Goal: Transaction & Acquisition: Purchase product/service

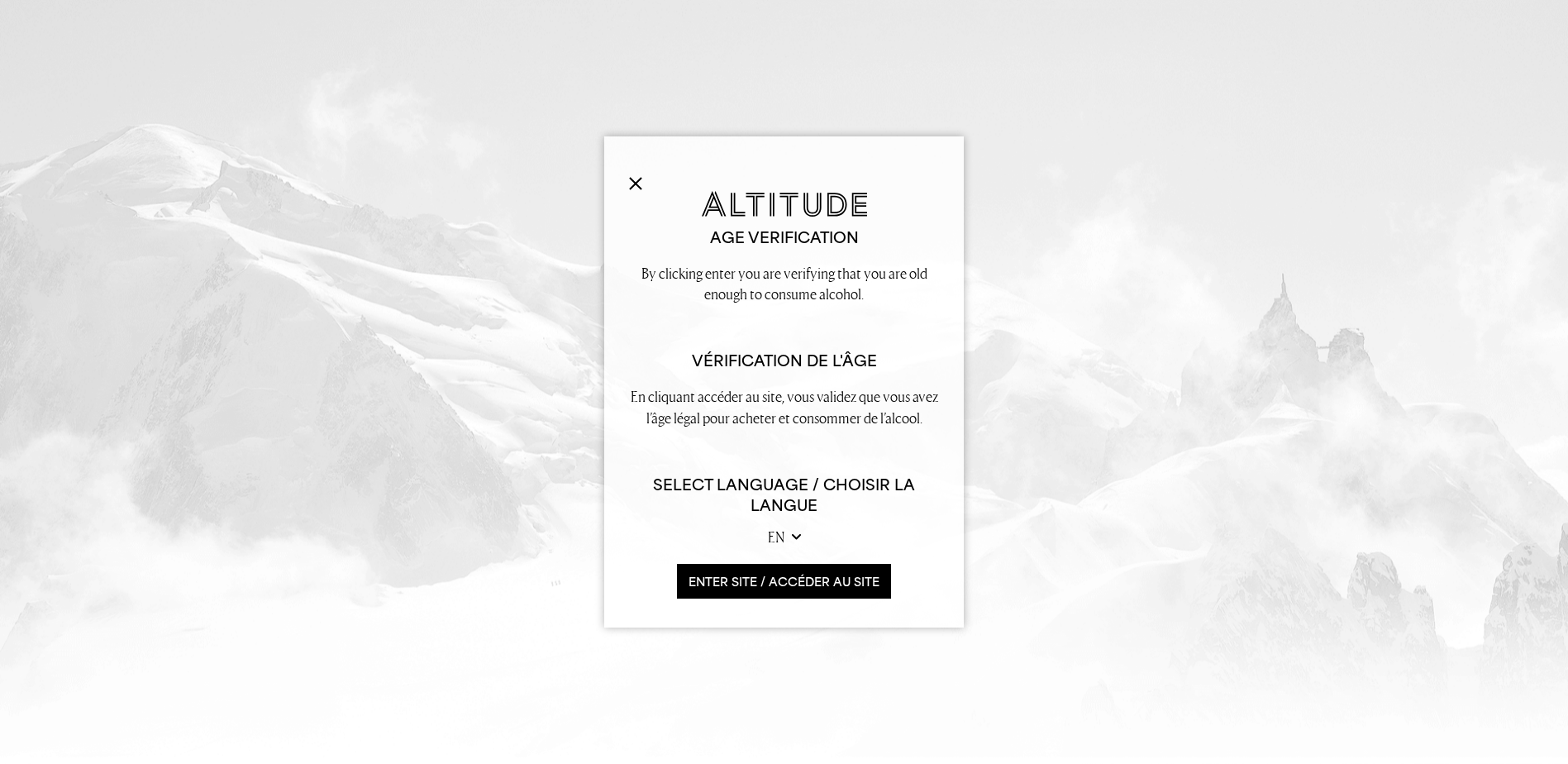
click at [785, 538] on select "en fr" at bounding box center [784, 536] width 33 height 21
click at [794, 575] on button "ENTER SITE / accéder au site" at bounding box center [784, 581] width 214 height 35
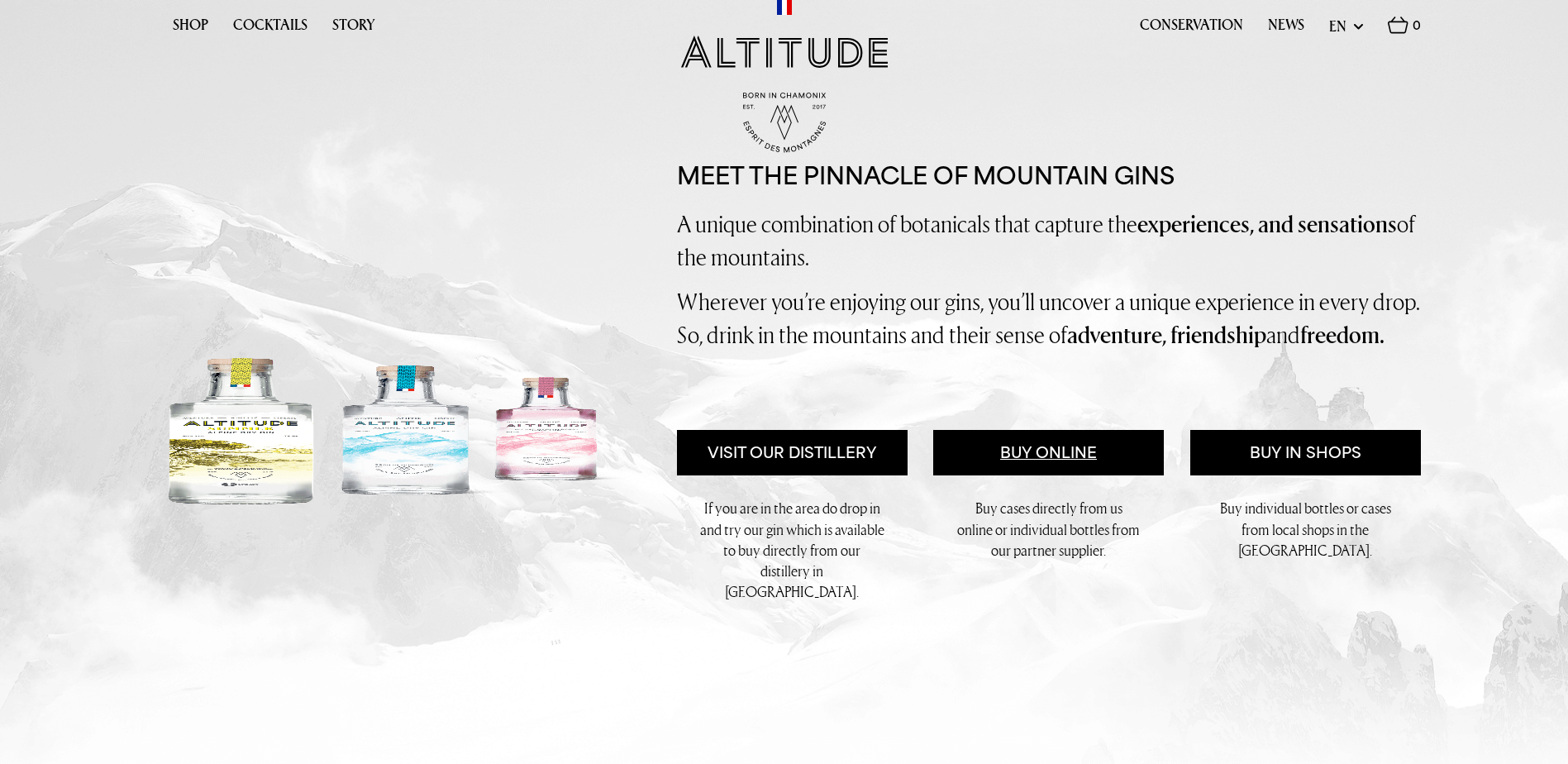
click at [1049, 476] on link "Buy Online" at bounding box center [1048, 452] width 231 height 46
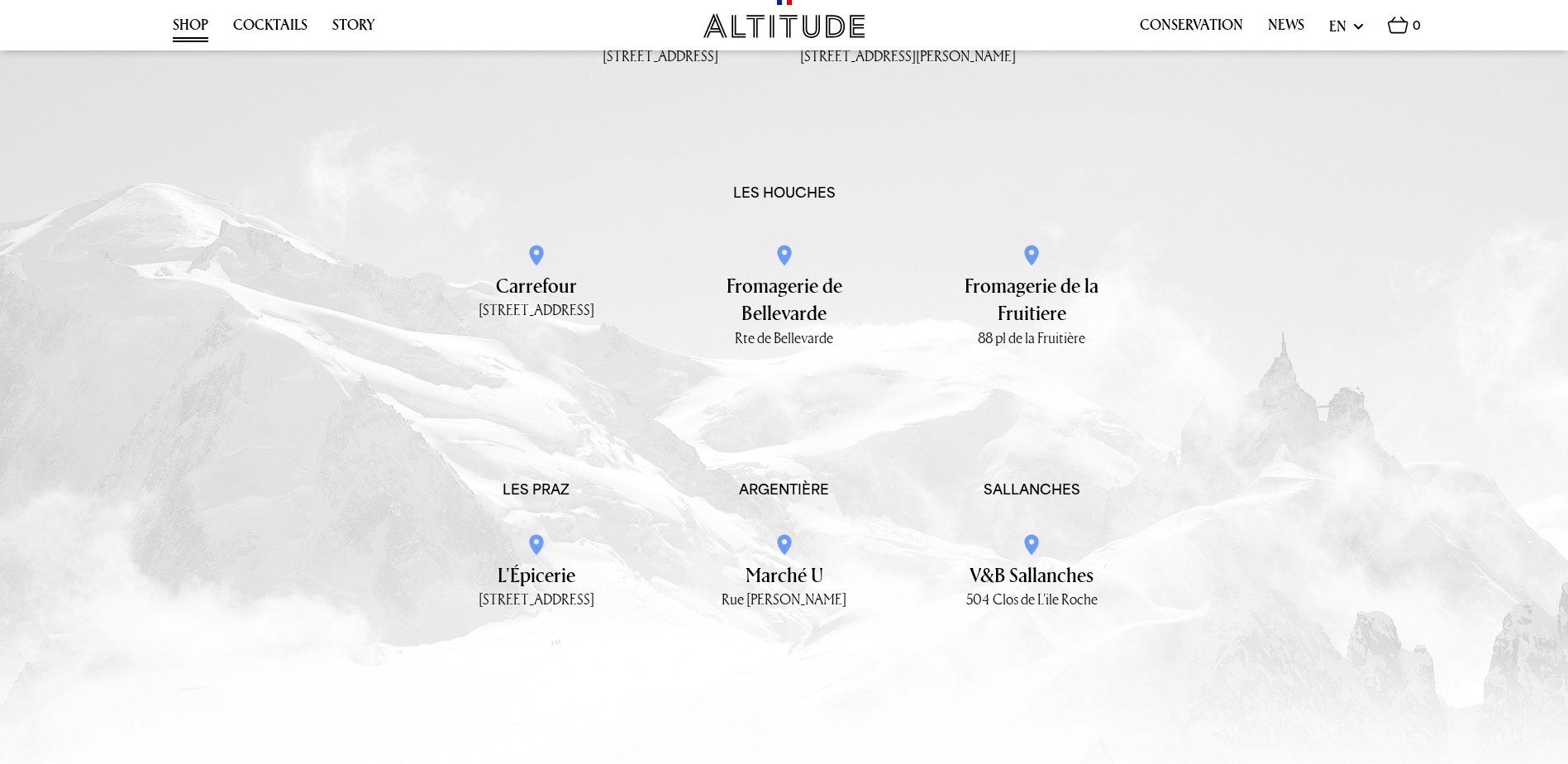
scroll to position [2728, 0]
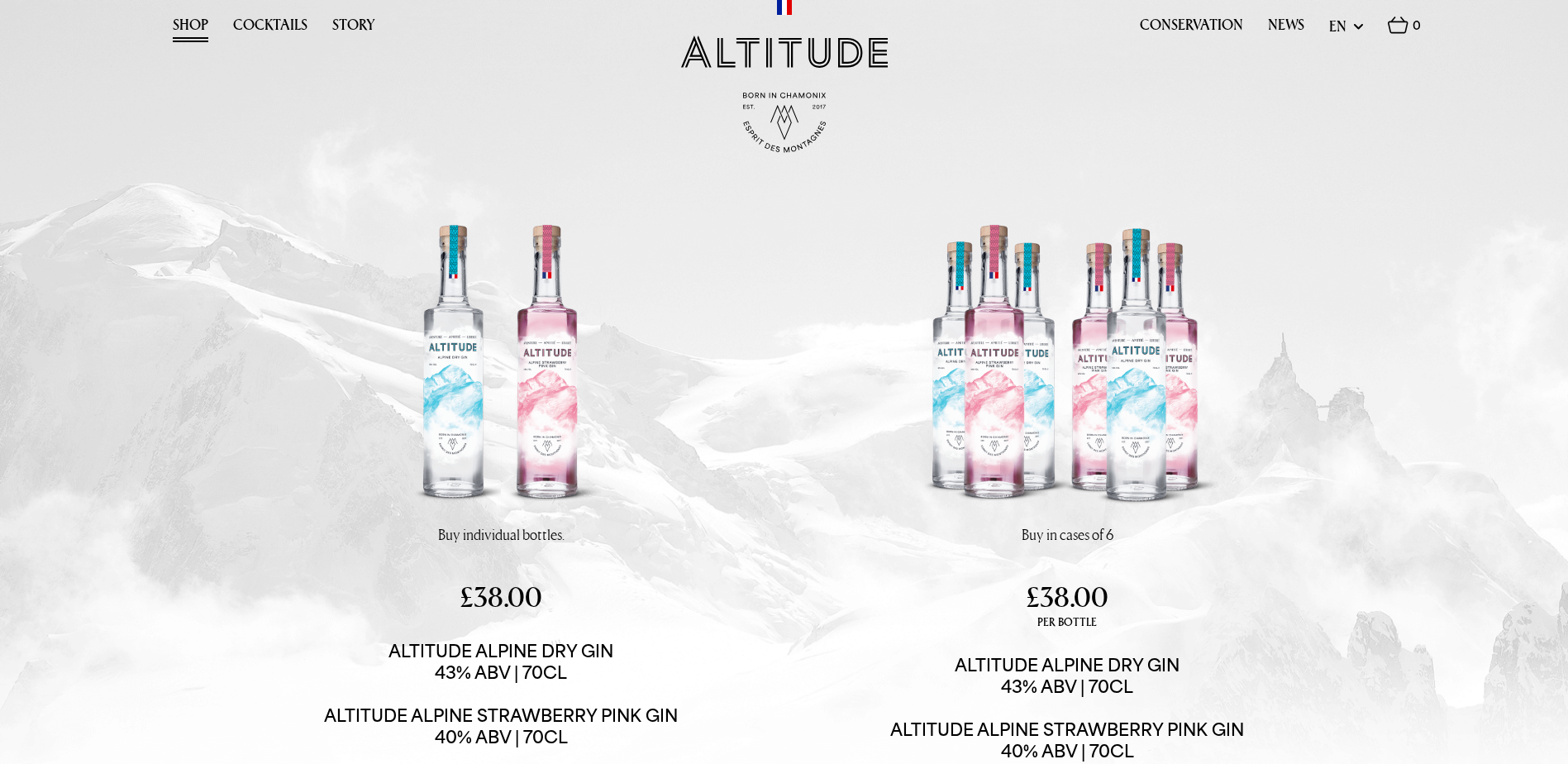
scroll to position [413, 0]
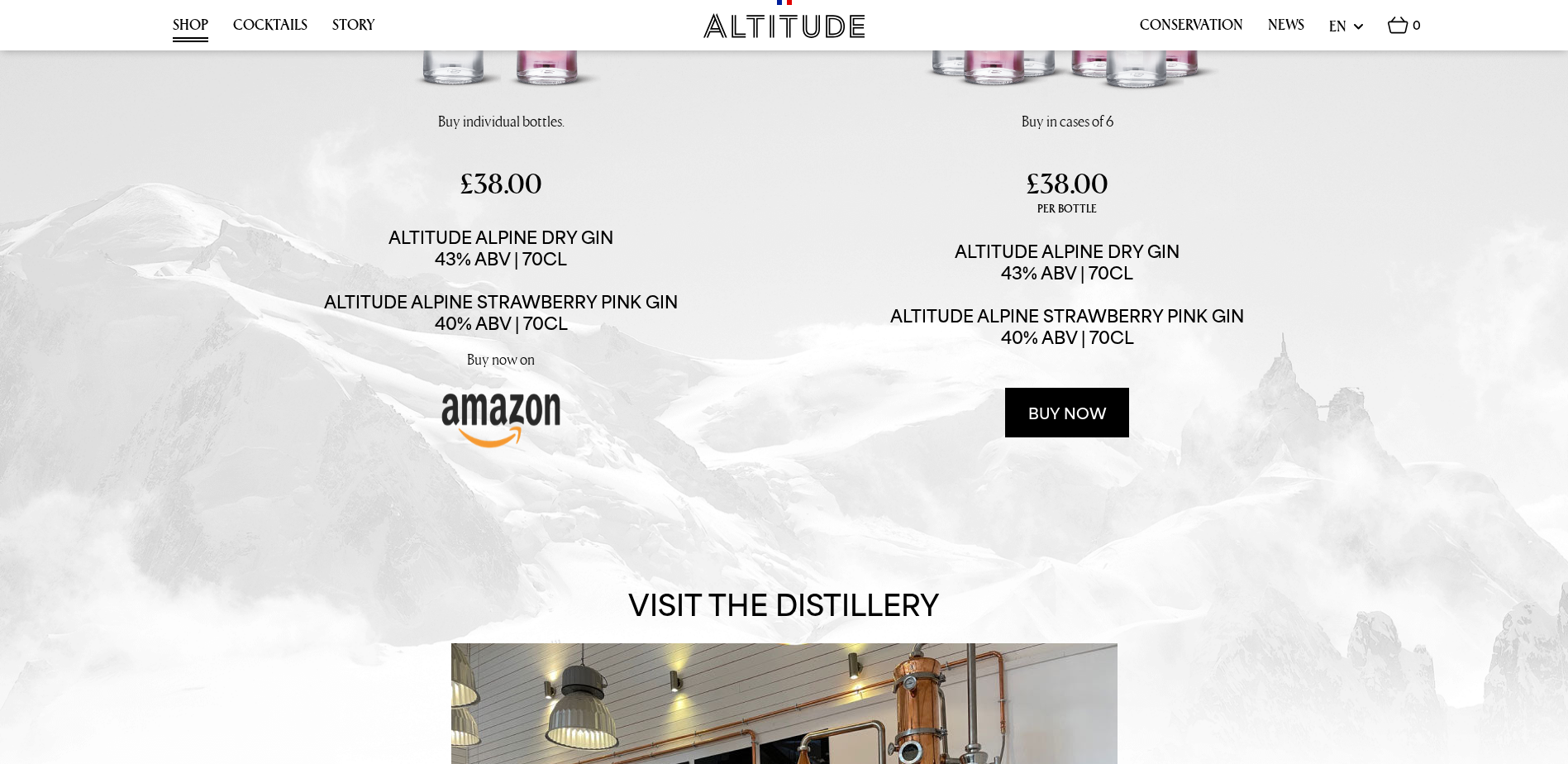
click at [523, 398] on img at bounding box center [500, 417] width 124 height 66
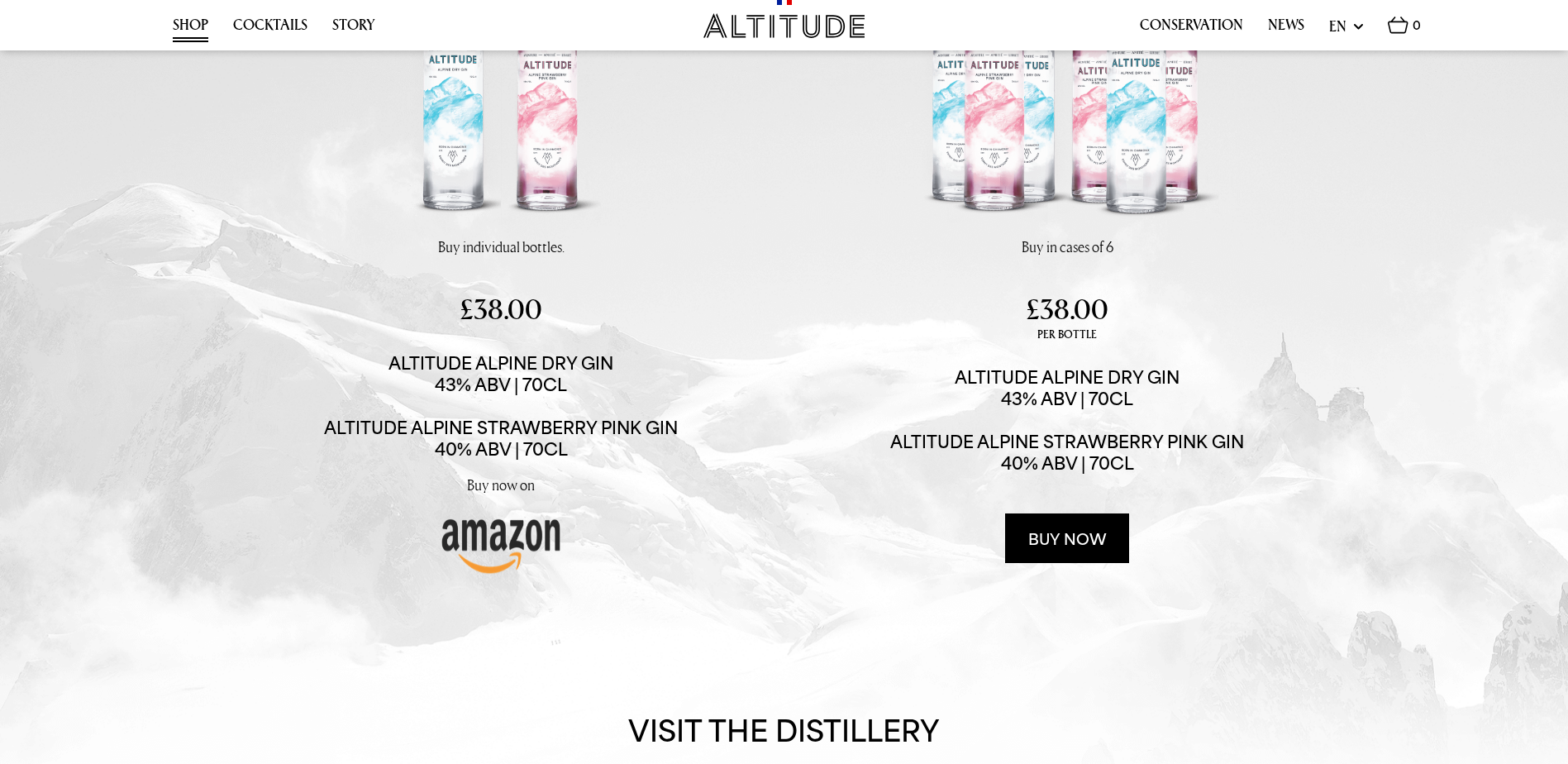
scroll to position [83, 0]
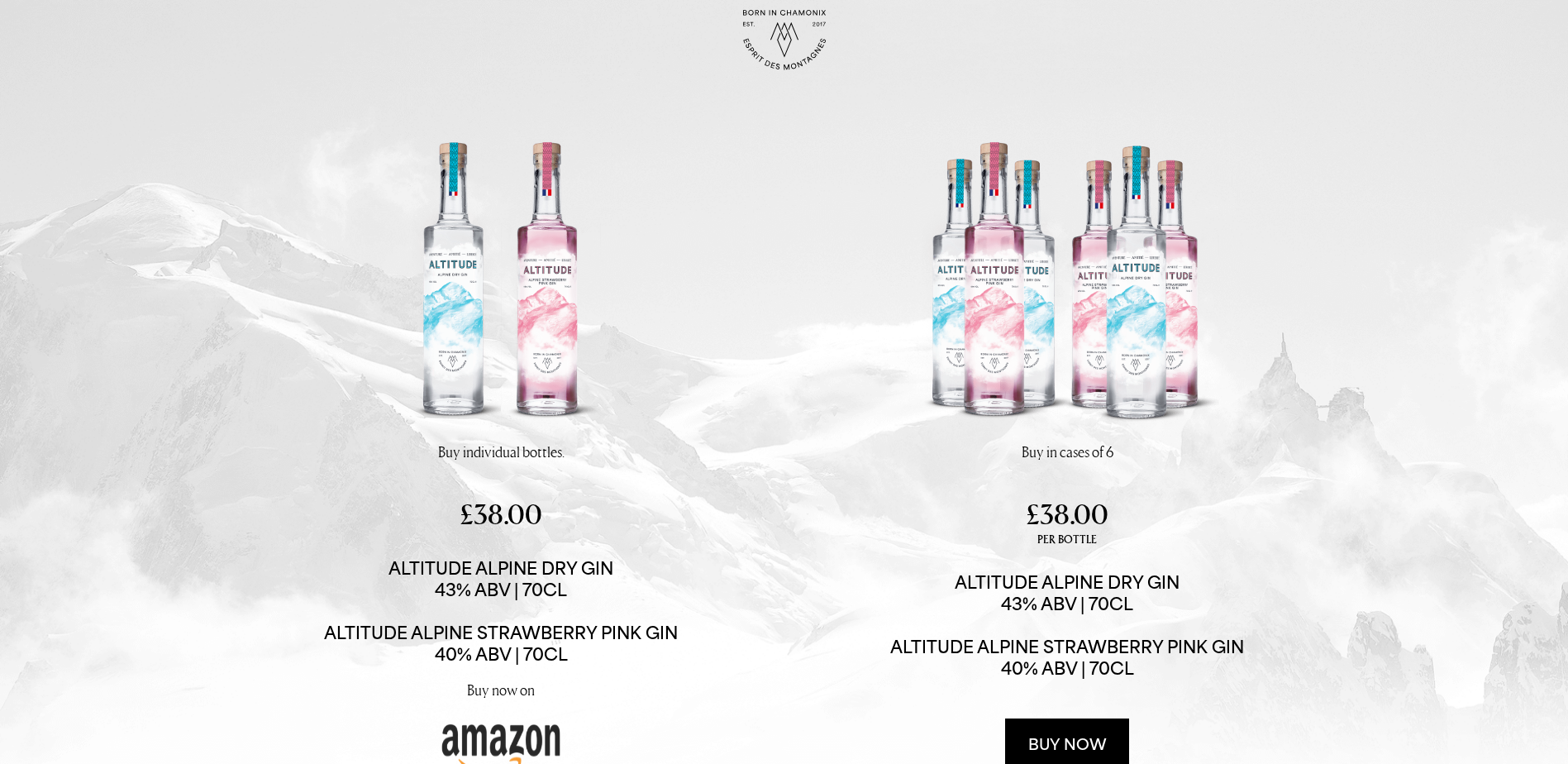
click at [1075, 737] on link "Buy now" at bounding box center [1067, 742] width 124 height 49
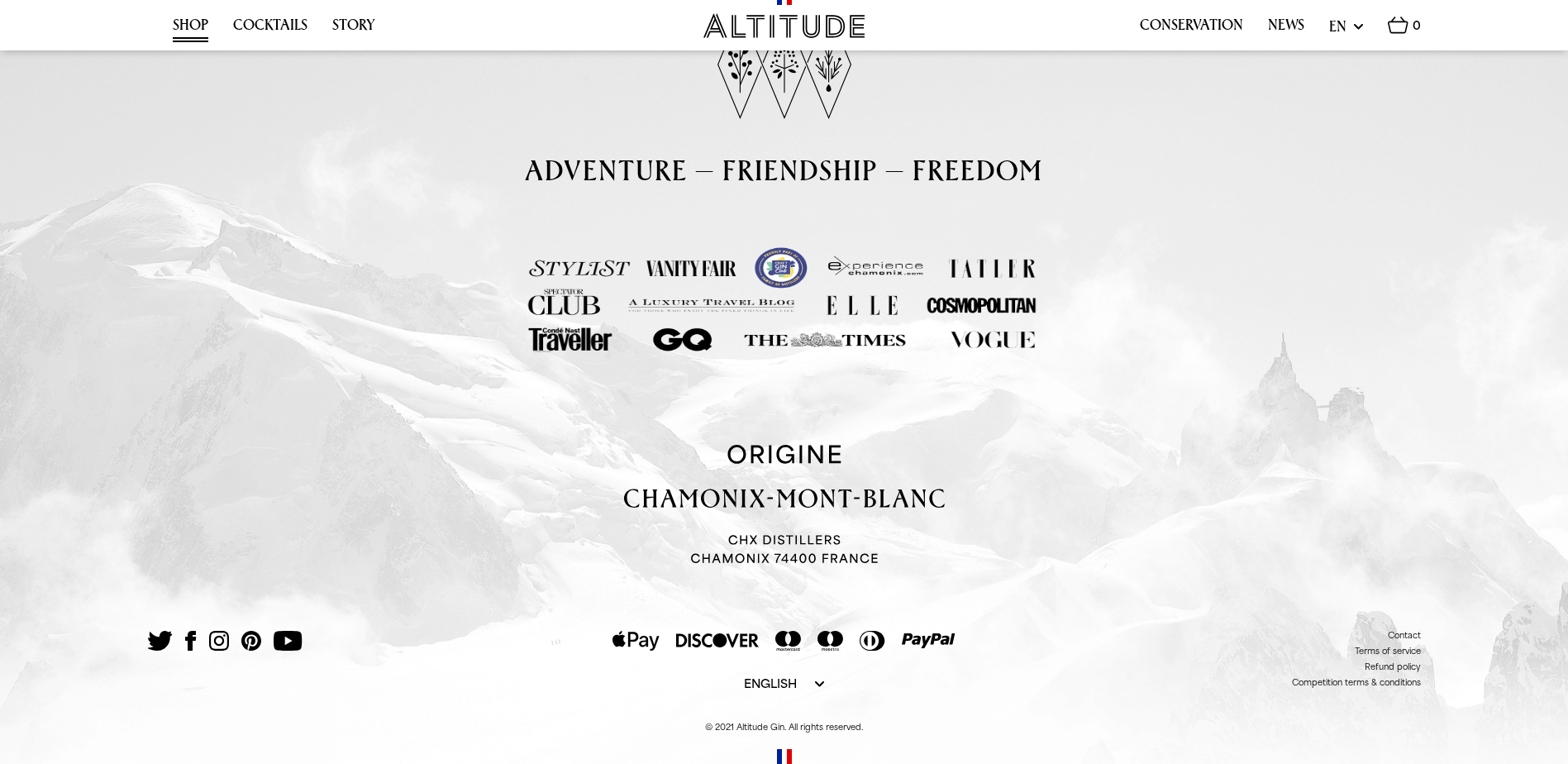
scroll to position [3320, 0]
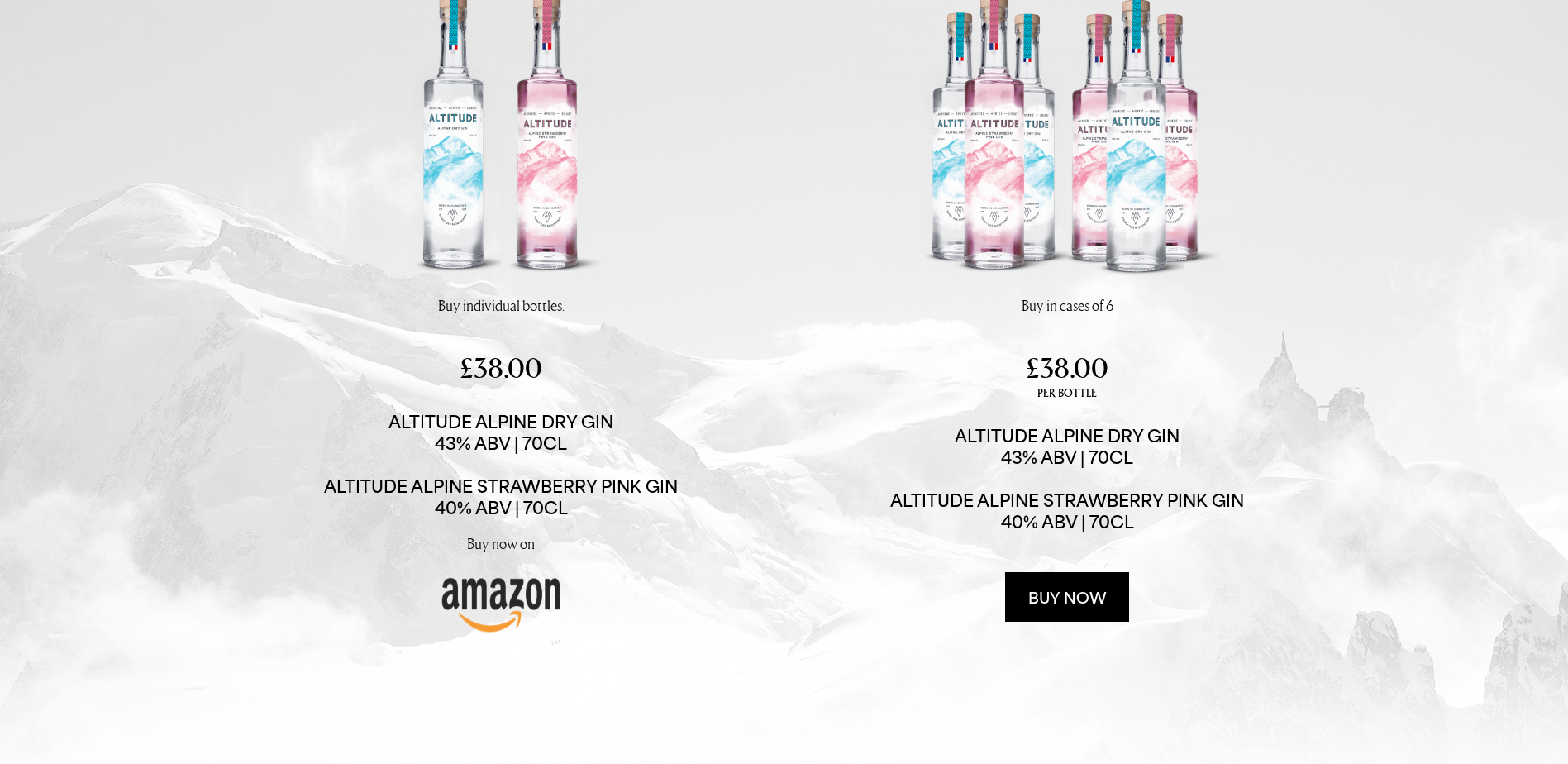
scroll to position [83, 0]
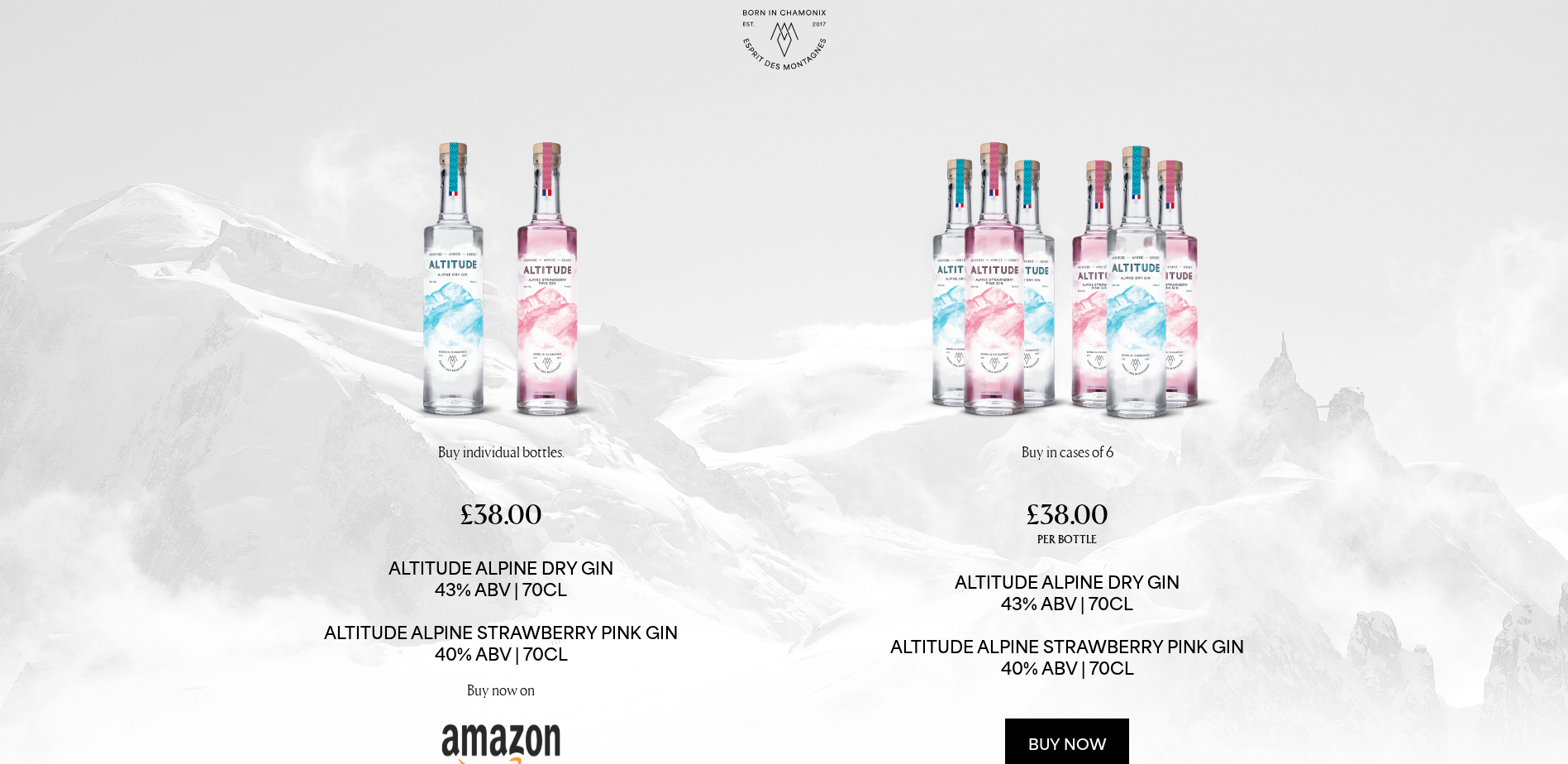
click at [528, 287] on img at bounding box center [500, 284] width 314 height 314
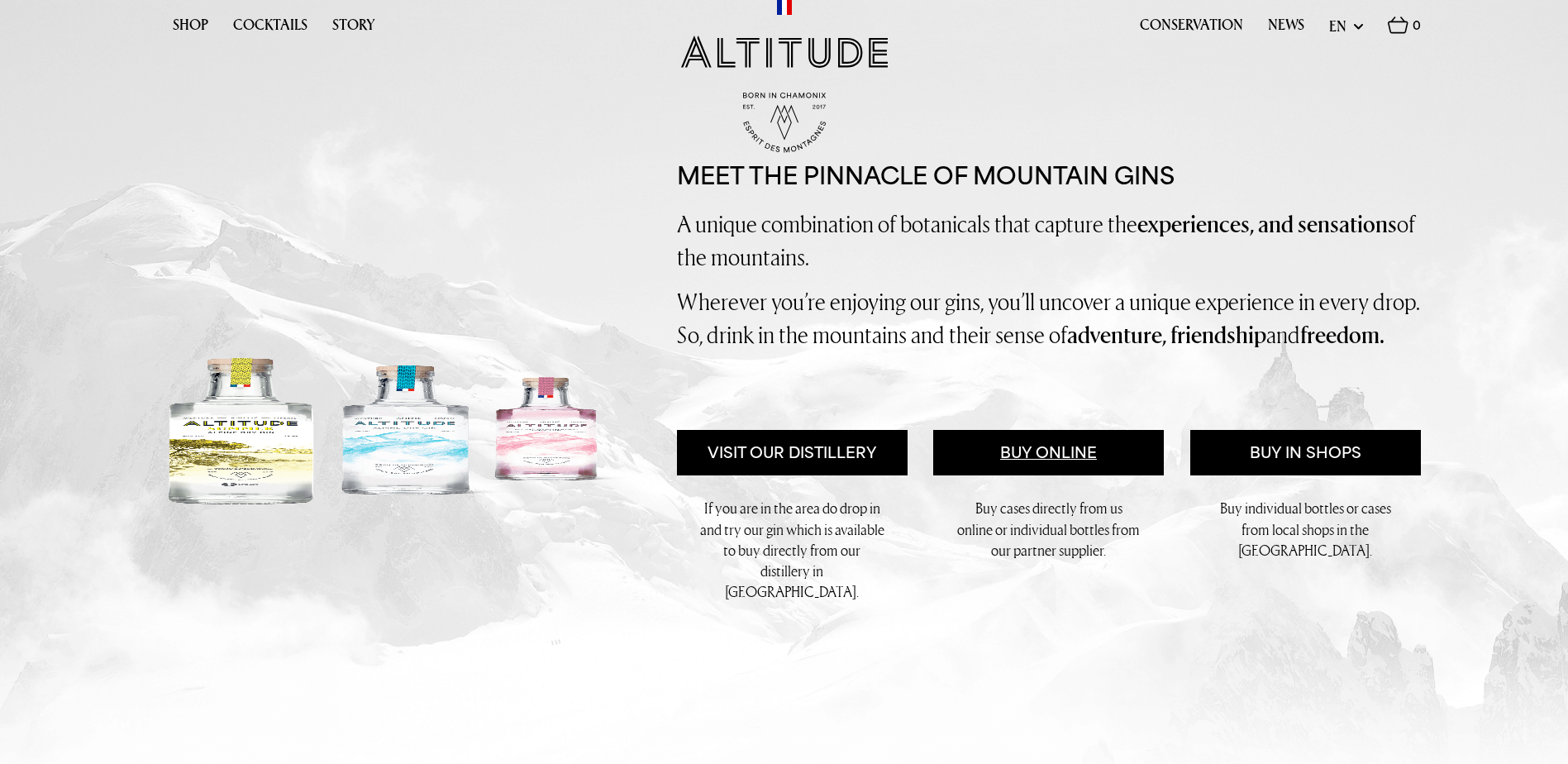
click at [1066, 476] on link "Buy Online" at bounding box center [1048, 452] width 231 height 46
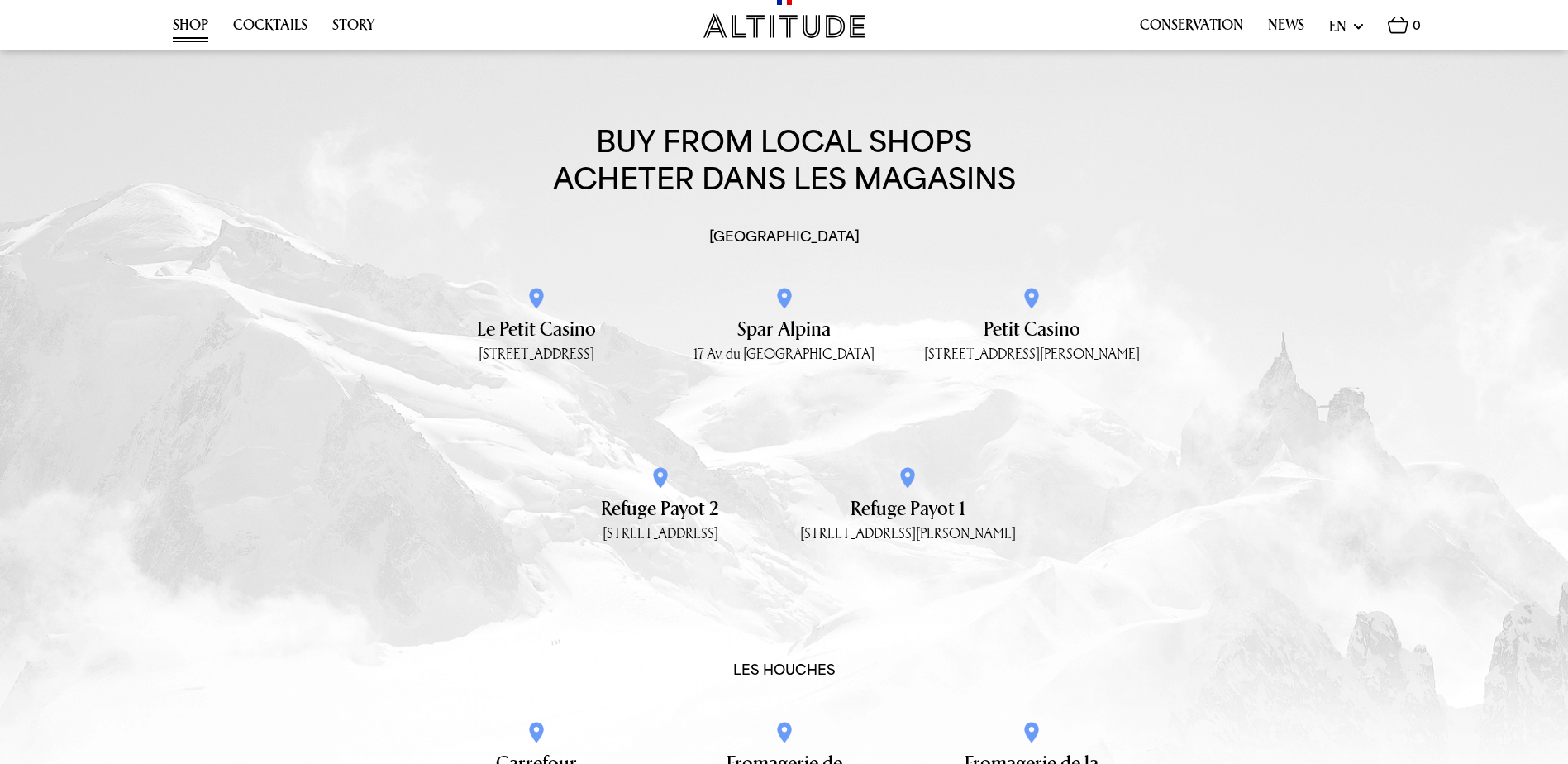
scroll to position [2148, 0]
